Goal: Information Seeking & Learning: Understand process/instructions

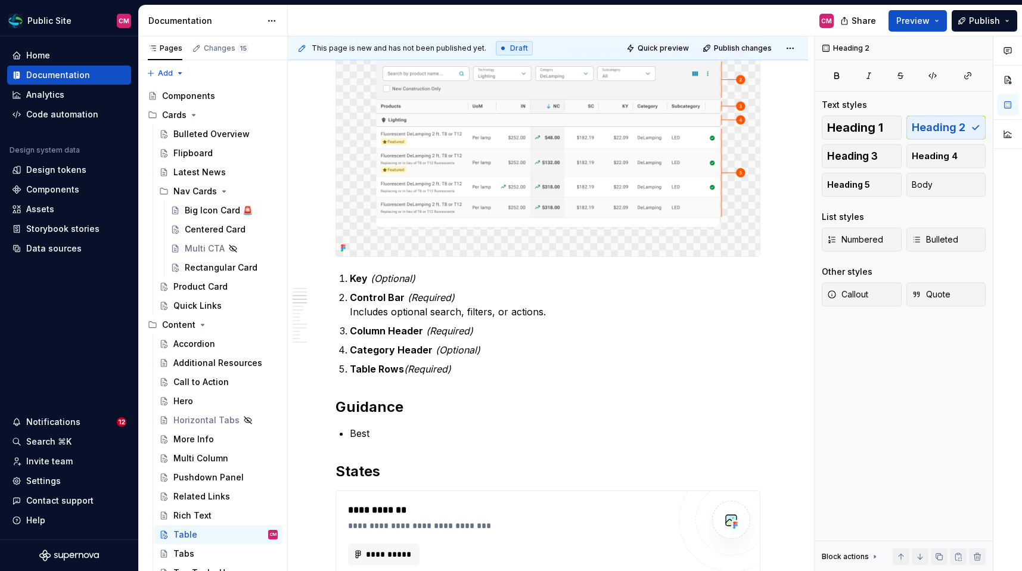
scroll to position [764, 0]
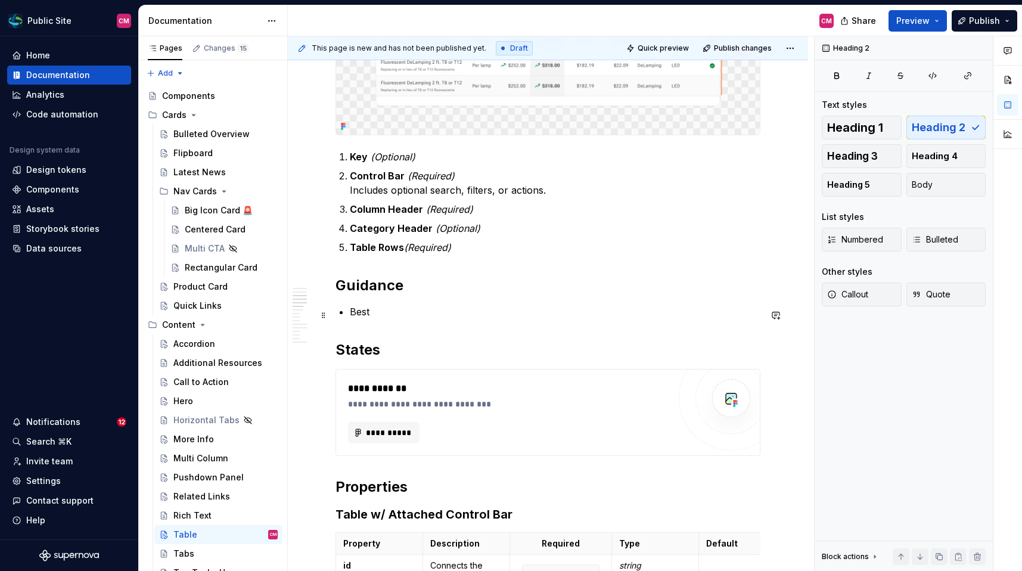
click at [389, 313] on p "Best" at bounding box center [555, 311] width 411 height 14
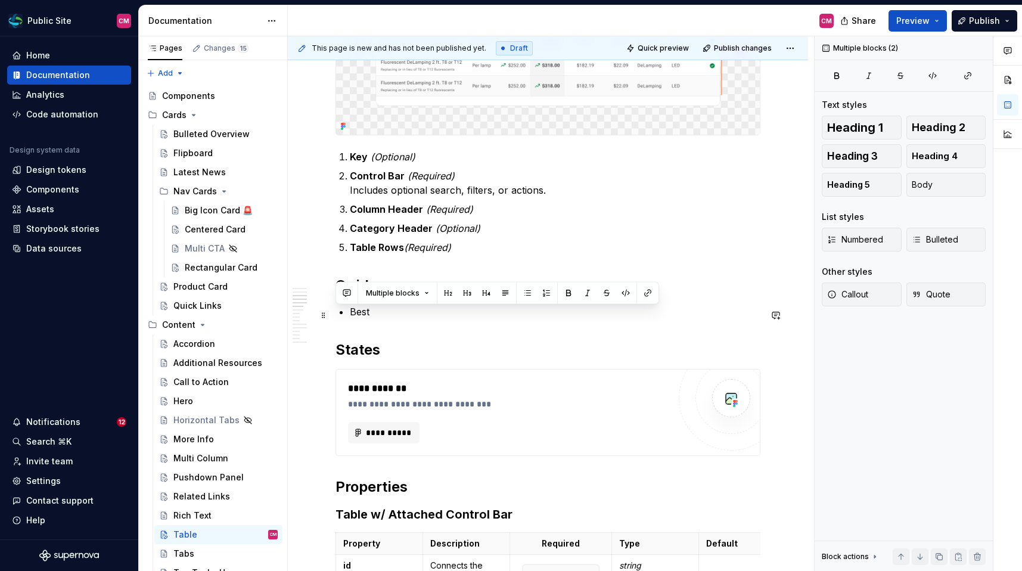
click at [389, 313] on p "Best" at bounding box center [555, 311] width 411 height 14
click at [368, 317] on p "Best" at bounding box center [555, 311] width 411 height 14
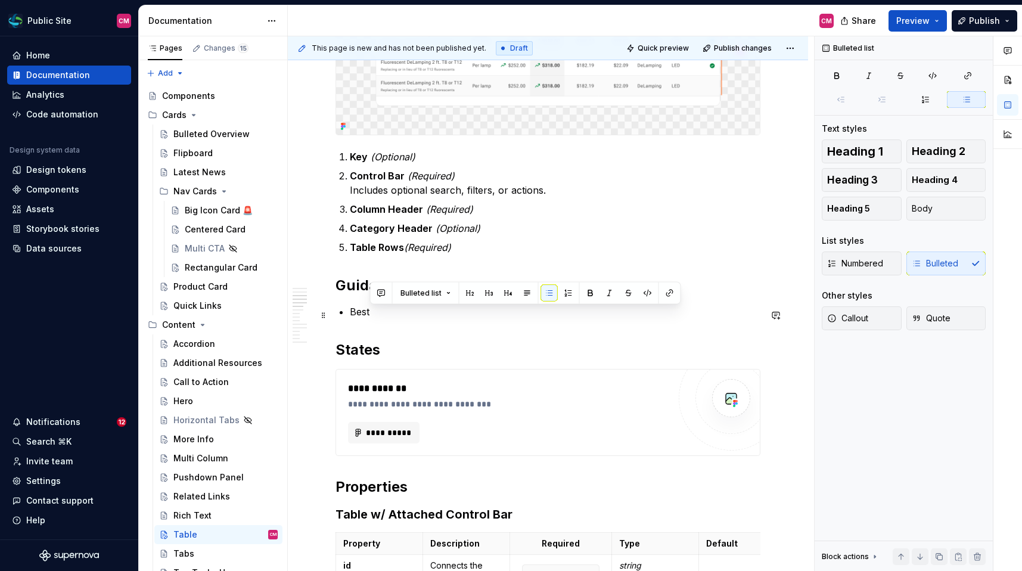
click at [368, 317] on p "Best" at bounding box center [555, 311] width 411 height 14
click at [361, 317] on p "Best" at bounding box center [555, 311] width 411 height 14
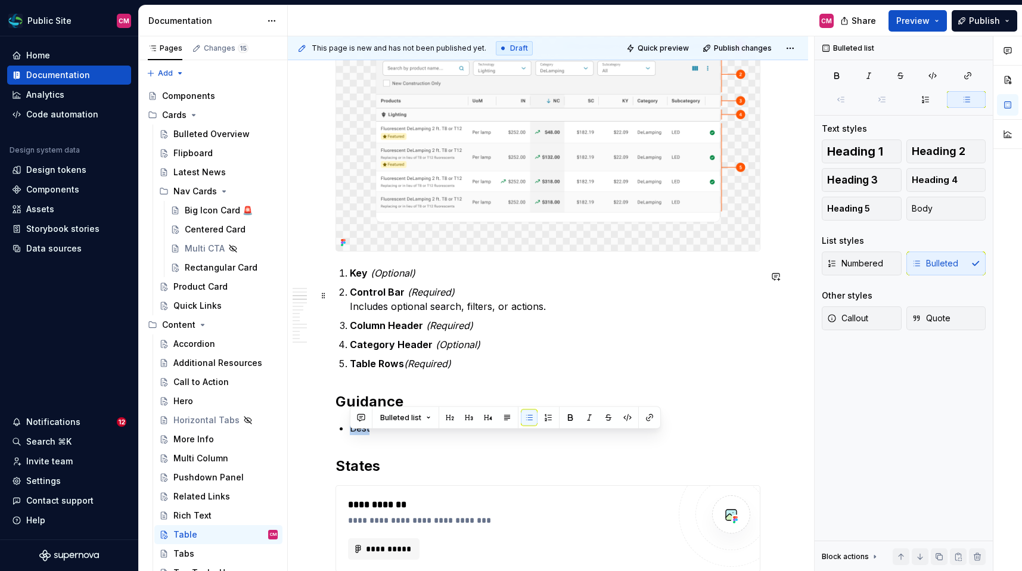
scroll to position [637, 0]
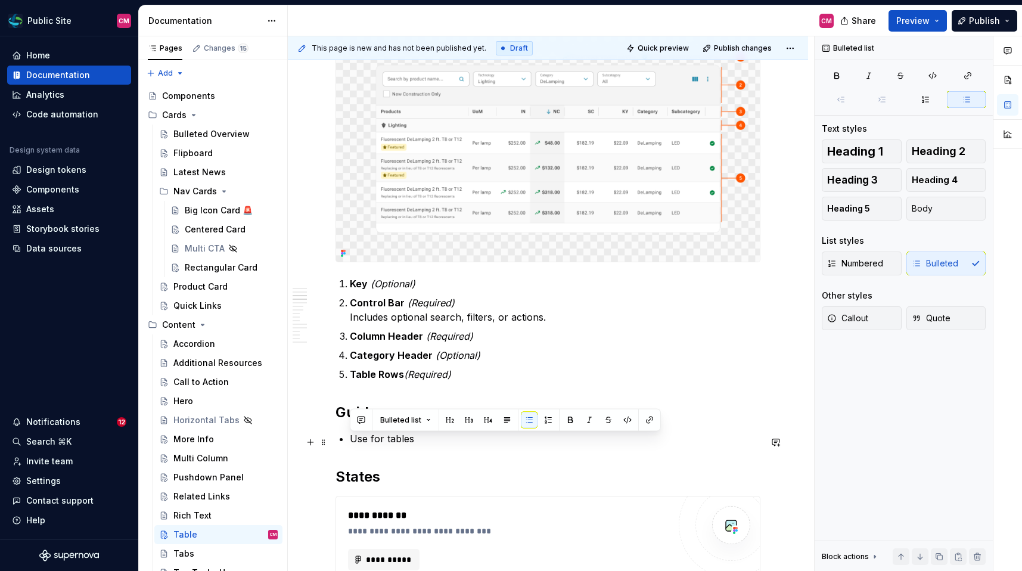
drag, startPoint x: 418, startPoint y: 442, endPoint x: 342, endPoint y: 441, distance: 76.3
click at [350, 441] on li "Use for tables" at bounding box center [555, 438] width 411 height 14
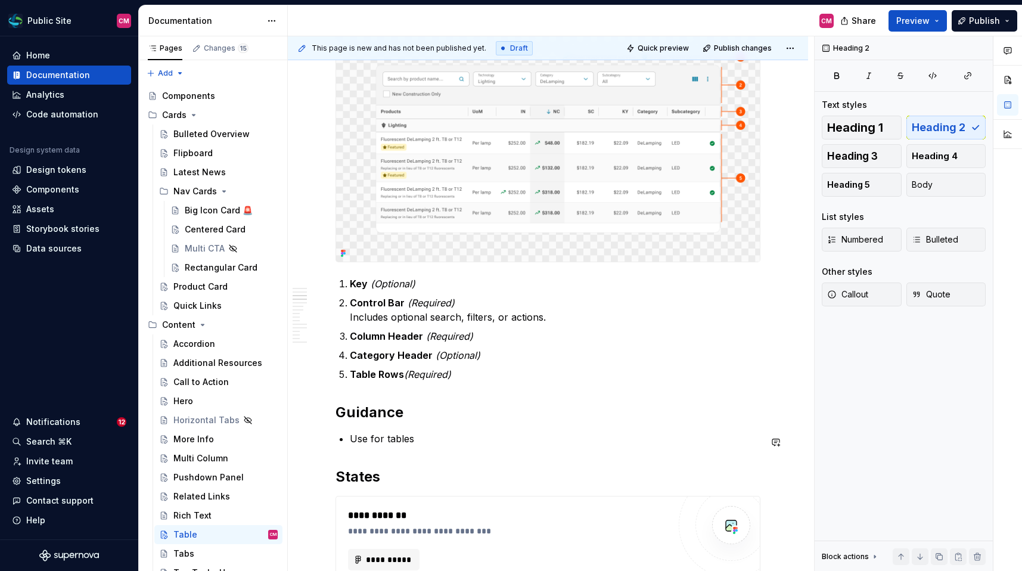
click at [408, 452] on div "**********" at bounding box center [547, 444] width 425 height 1698
type textarea "*"
